Goal: Complete application form

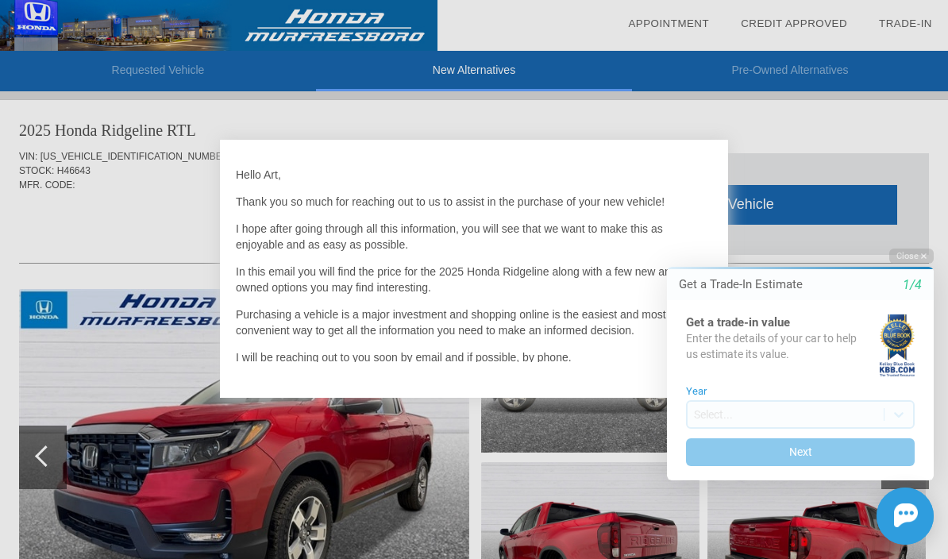
click at [909, 257] on button "Close" at bounding box center [911, 256] width 44 height 15
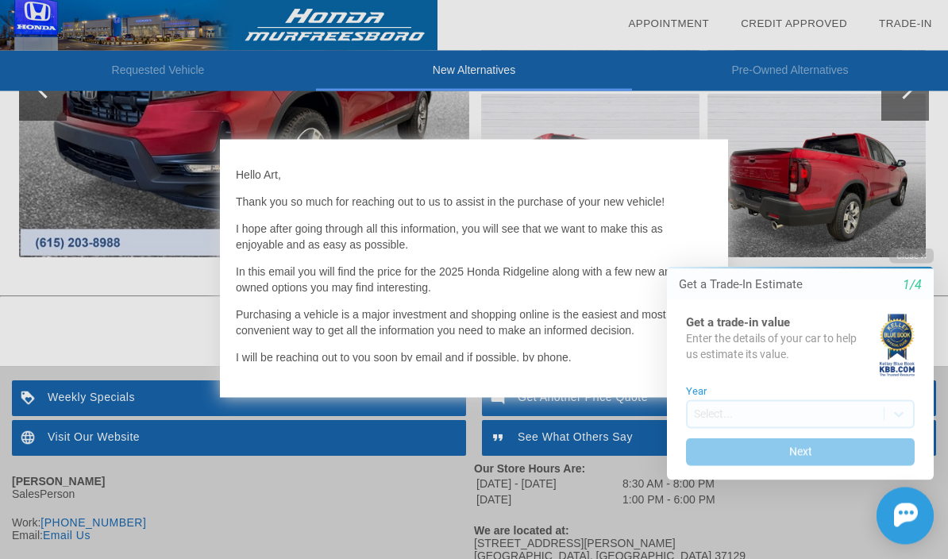
scroll to position [1677, 0]
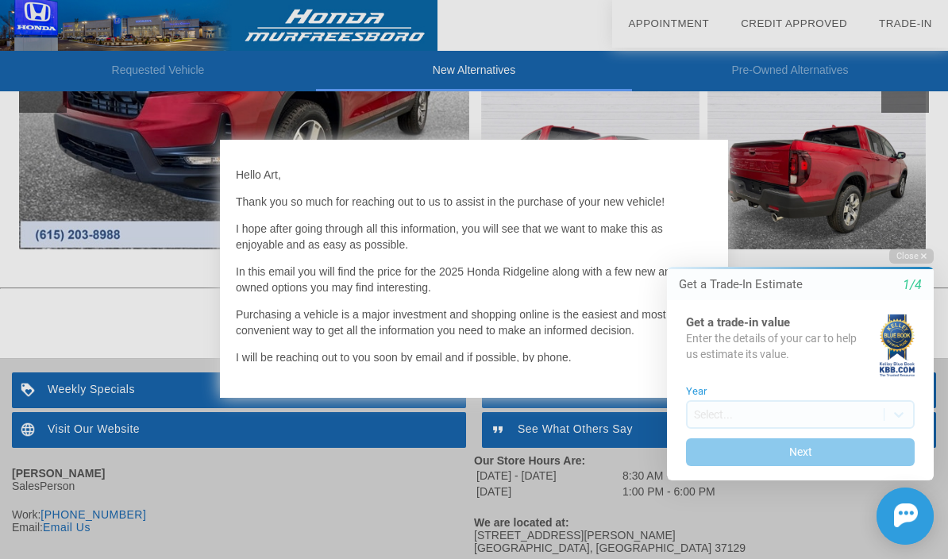
click at [915, 255] on button "Close" at bounding box center [911, 256] width 44 height 15
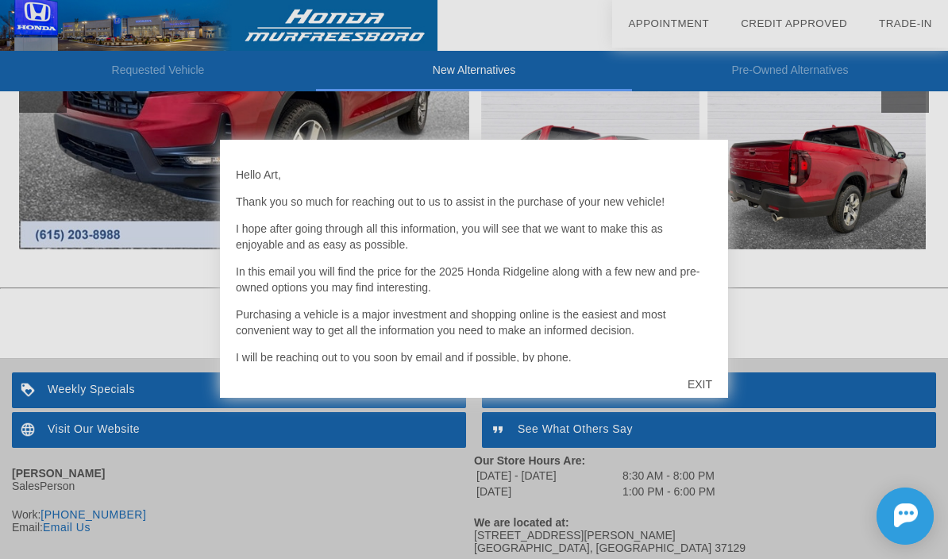
click at [700, 408] on div "EXIT" at bounding box center [700, 385] width 56 height 48
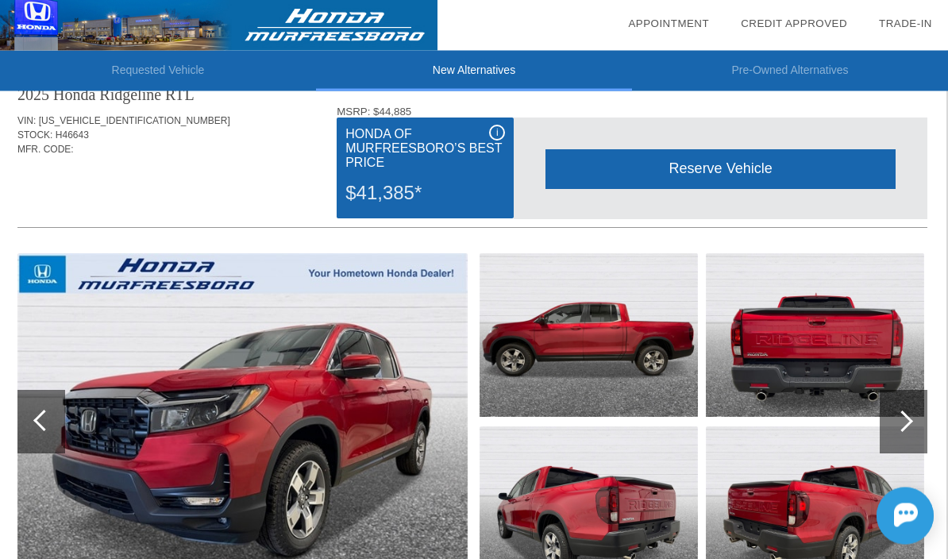
scroll to position [1318, 2]
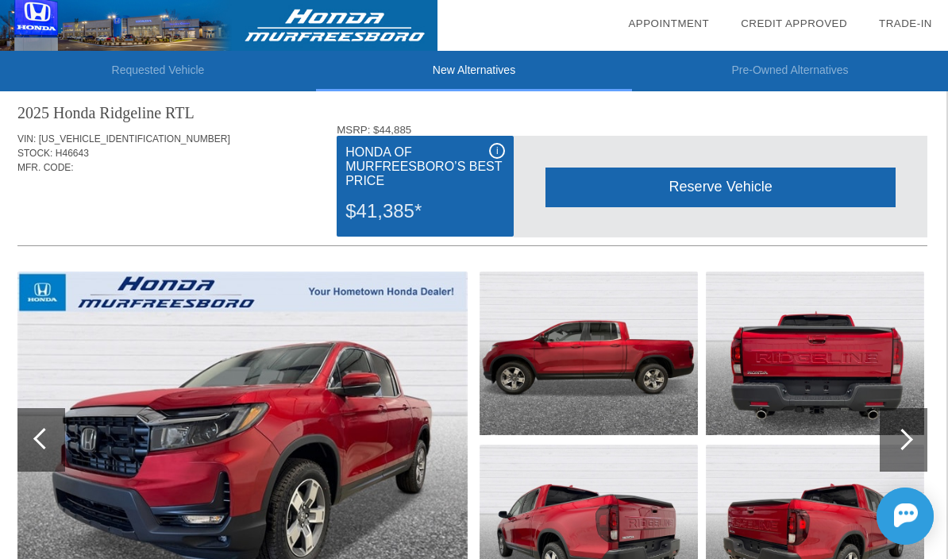
click at [905, 438] on div at bounding box center [902, 439] width 21 height 21
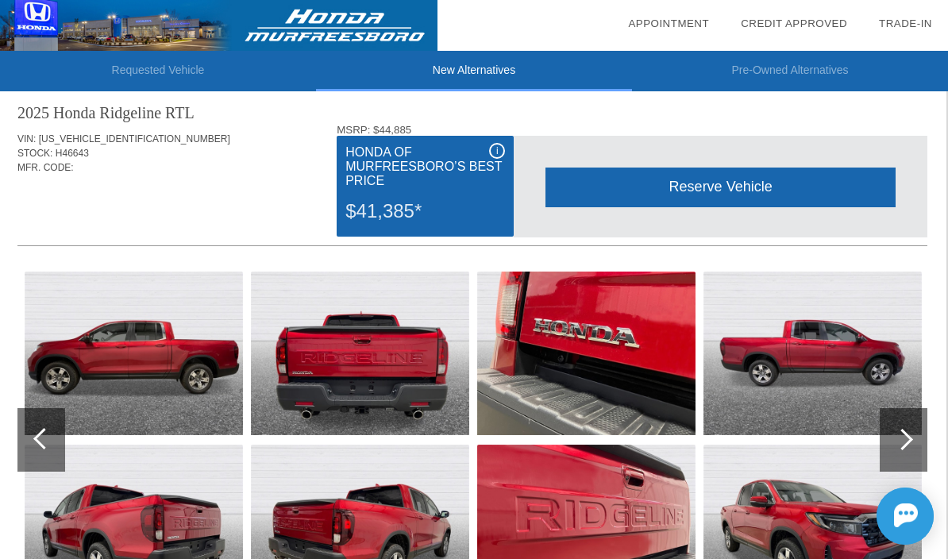
click at [907, 433] on div at bounding box center [904, 440] width 48 height 64
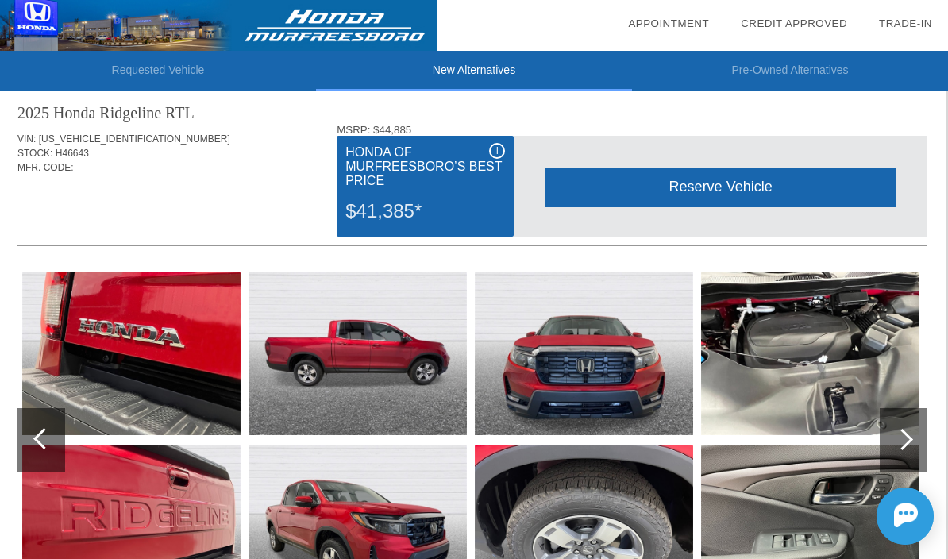
click at [901, 445] on div at bounding box center [902, 439] width 21 height 21
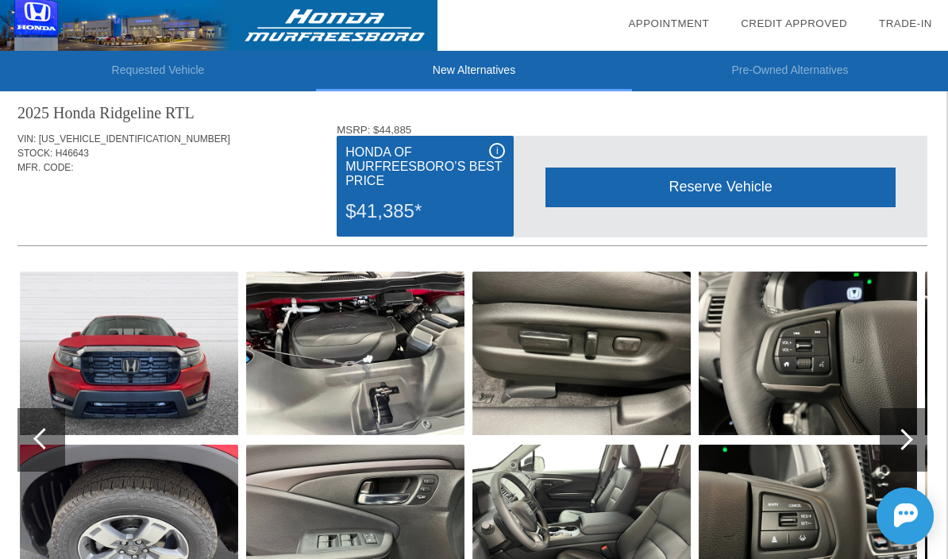
click at [905, 442] on div at bounding box center [902, 439] width 21 height 21
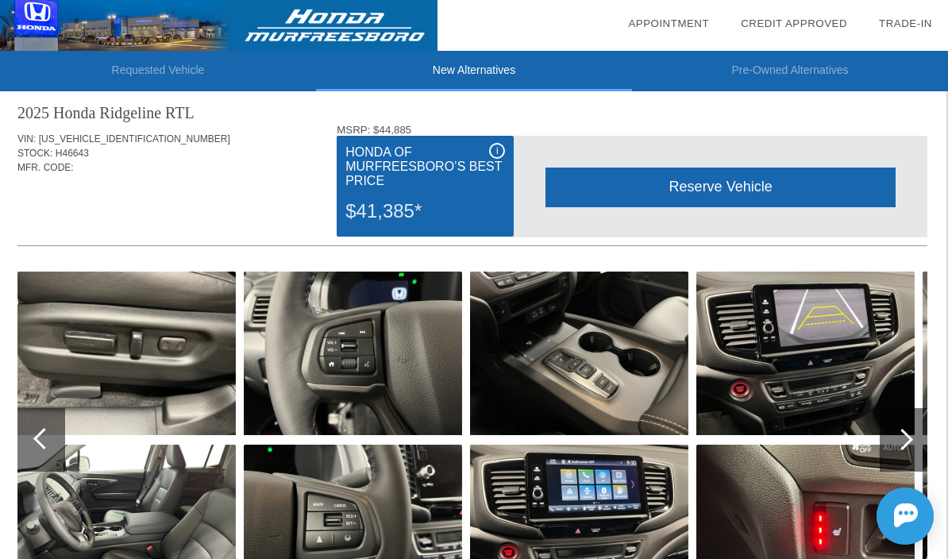
click at [906, 443] on div at bounding box center [902, 439] width 21 height 21
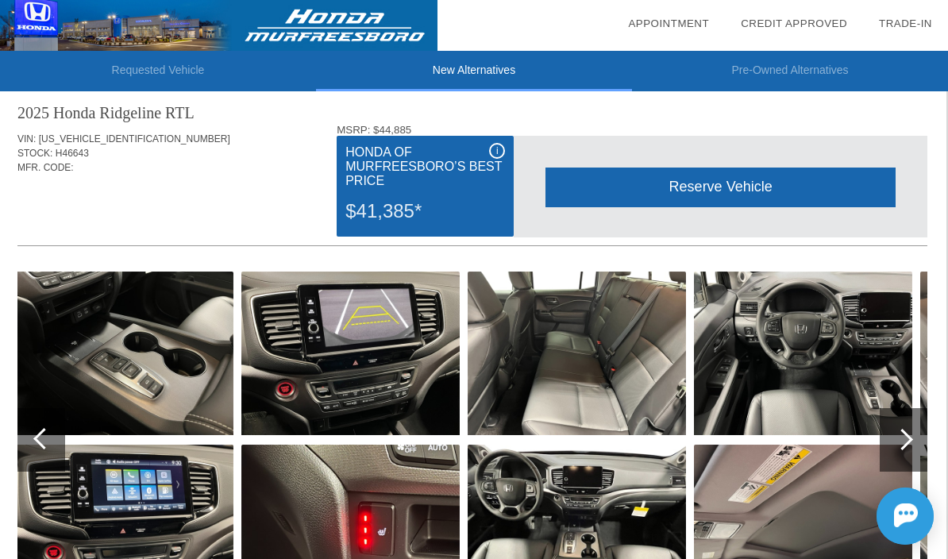
click at [907, 446] on div at bounding box center [902, 439] width 21 height 21
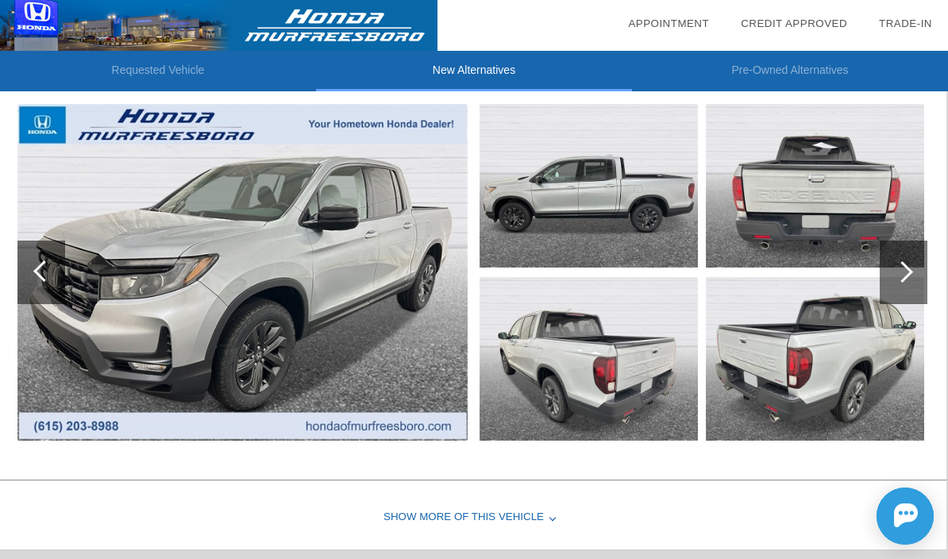
scroll to position [175, 2]
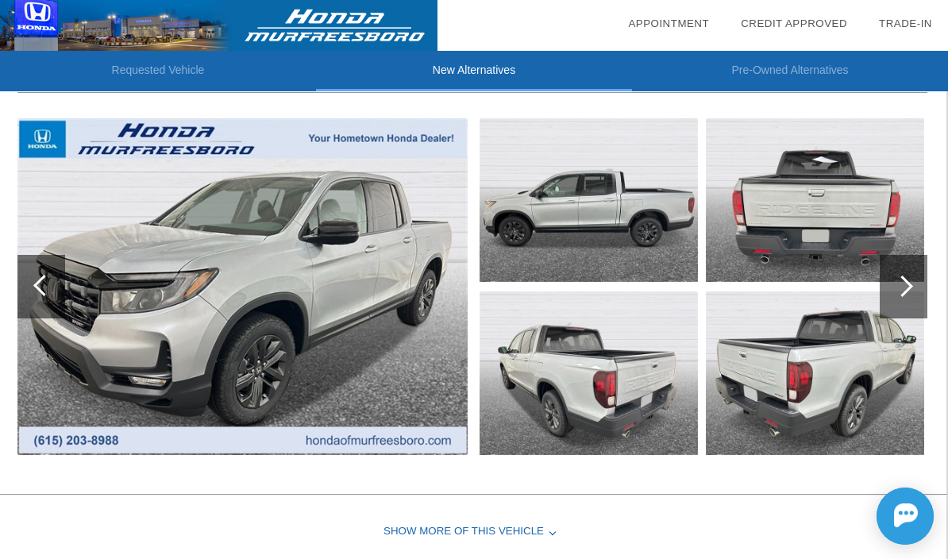
click at [909, 287] on div at bounding box center [902, 286] width 21 height 21
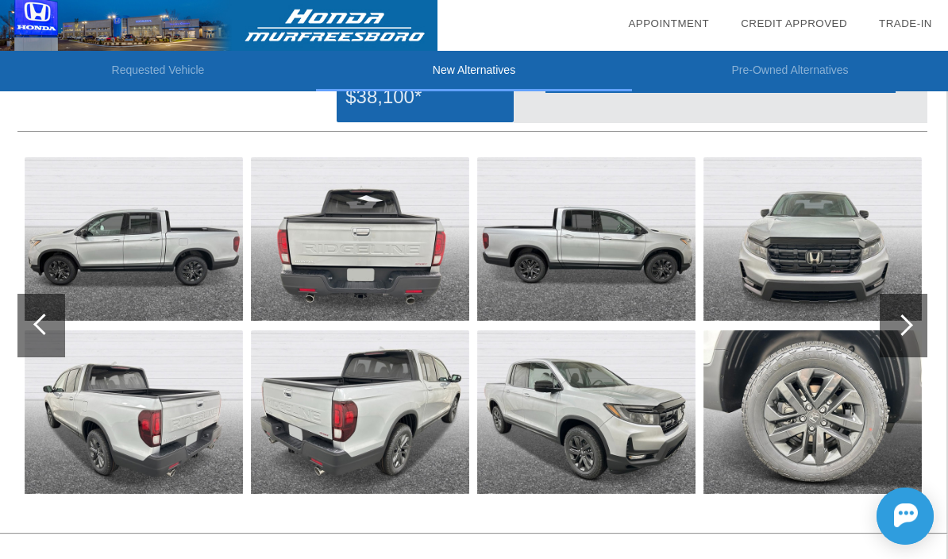
scroll to position [137, 2]
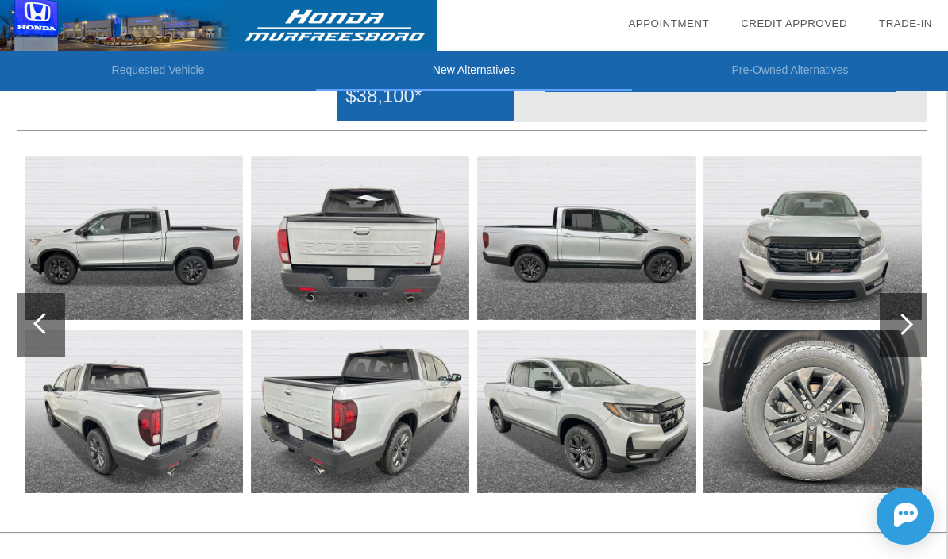
click at [907, 325] on div at bounding box center [902, 324] width 21 height 21
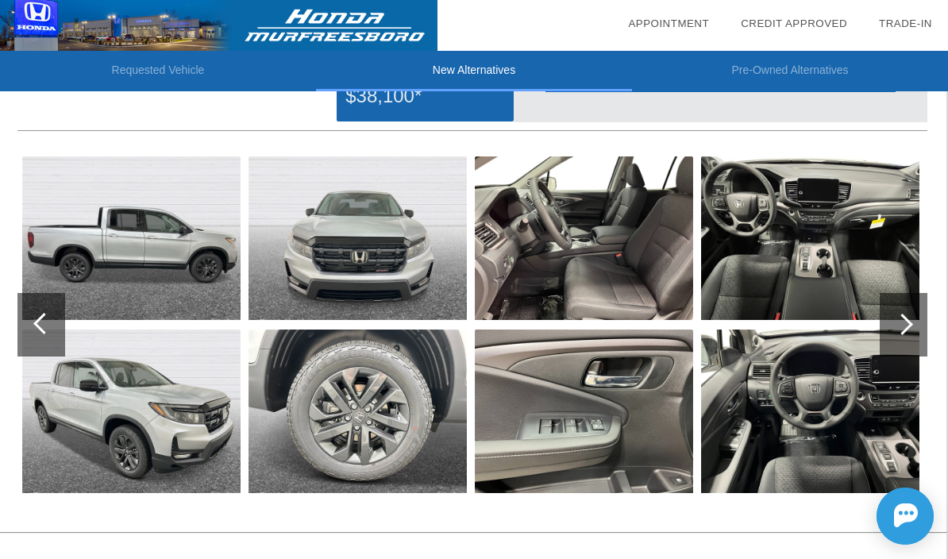
click at [910, 327] on div at bounding box center [902, 324] width 21 height 21
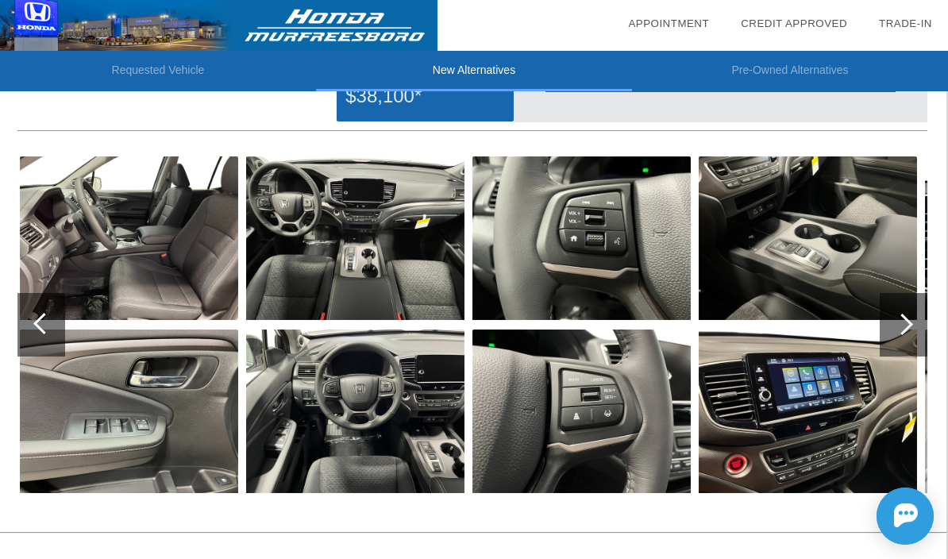
click at [913, 326] on div at bounding box center [904, 325] width 48 height 64
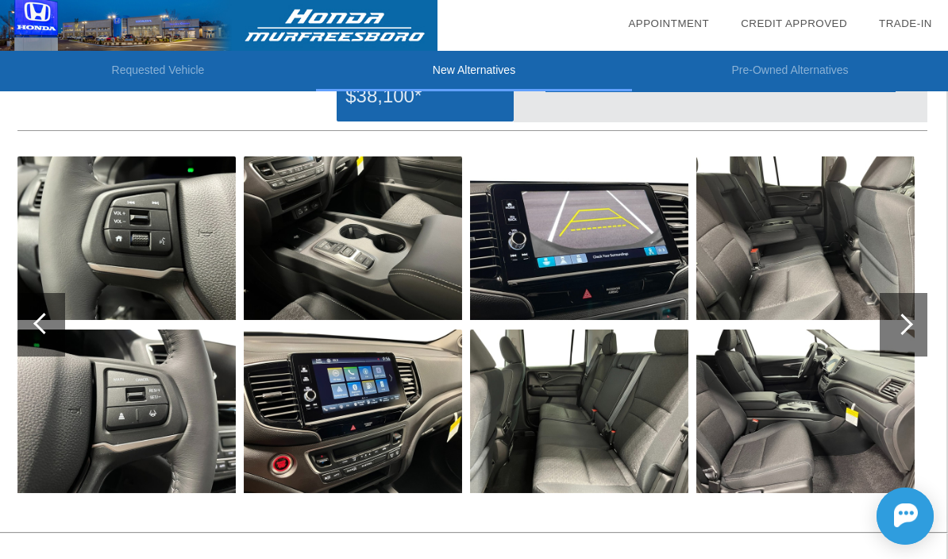
click at [913, 330] on div at bounding box center [904, 325] width 48 height 64
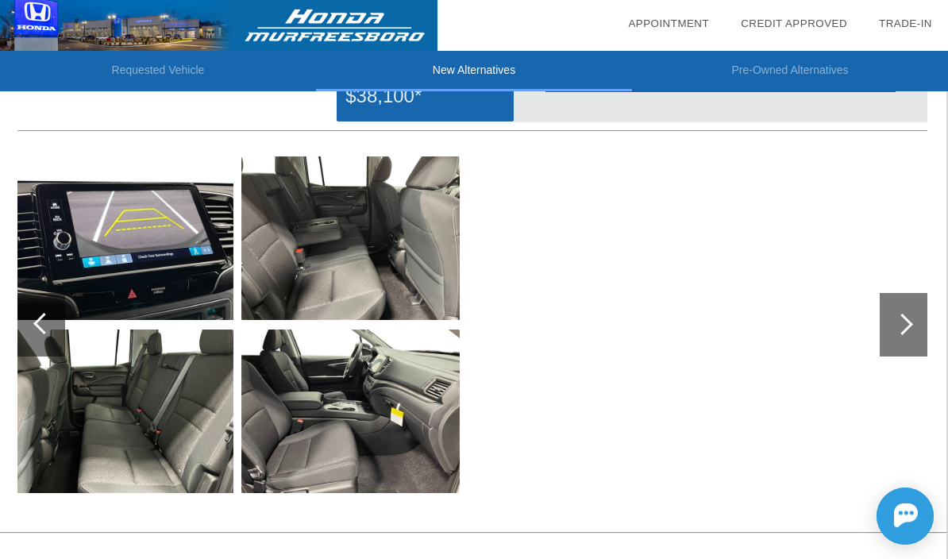
scroll to position [137, 0]
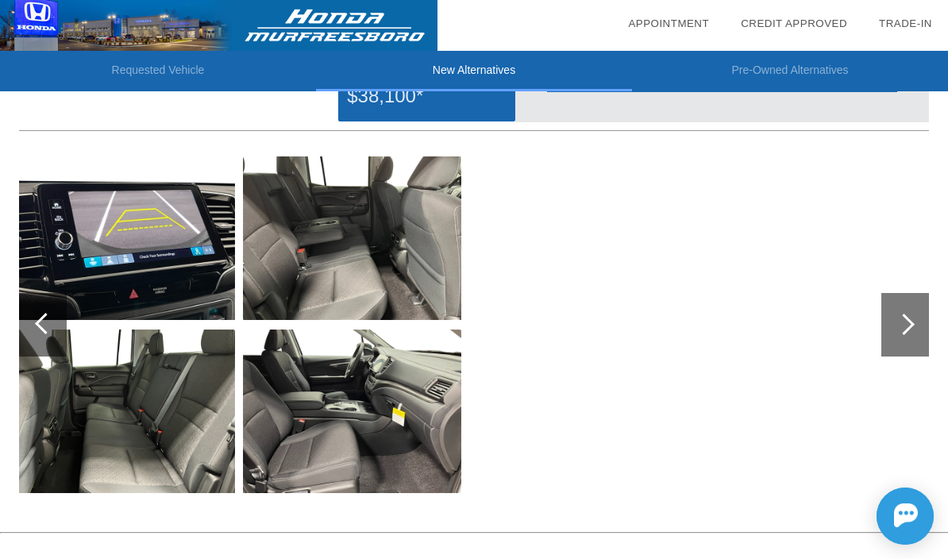
click at [46, 329] on div at bounding box center [45, 323] width 21 height 21
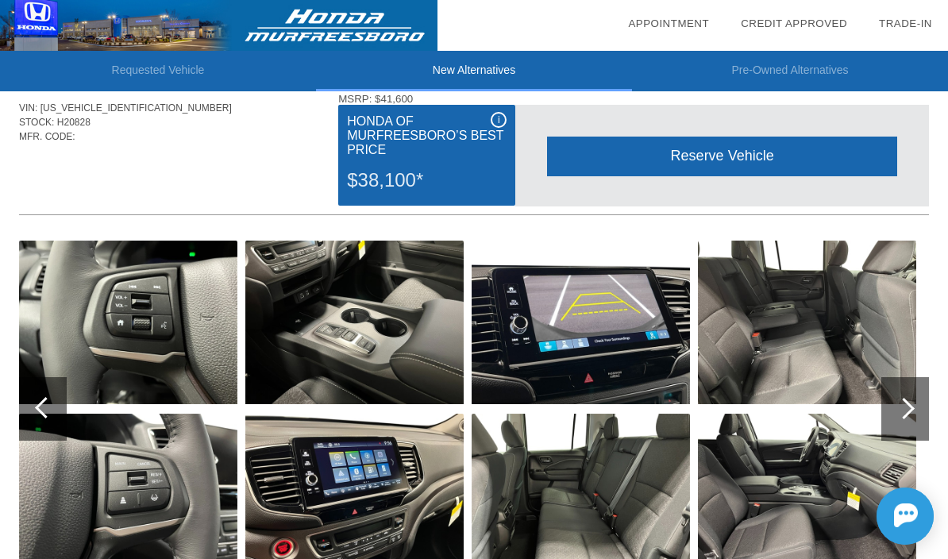
scroll to position [0, 0]
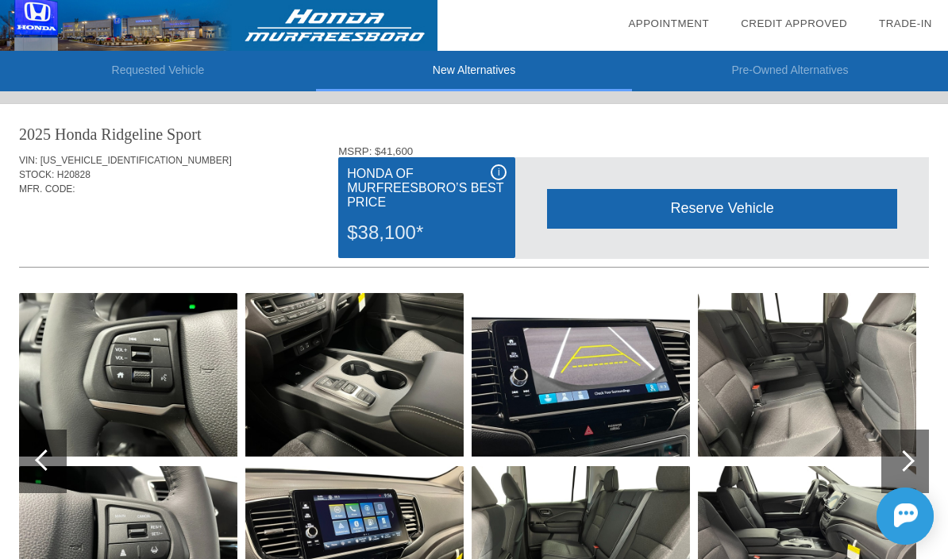
click at [912, 22] on link "Trade-In" at bounding box center [905, 23] width 53 height 12
